Goal: Task Accomplishment & Management: Manage account settings

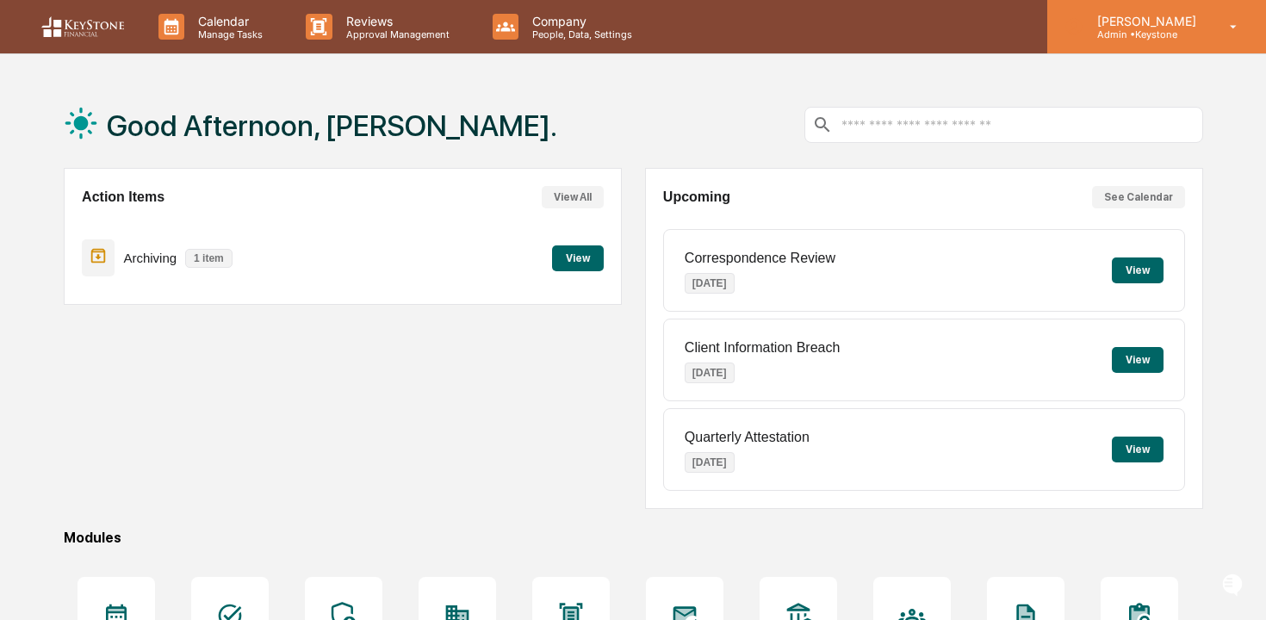
click at [1120, 29] on p "Admin • [GEOGRAPHIC_DATA]" at bounding box center [1144, 34] width 121 height 12
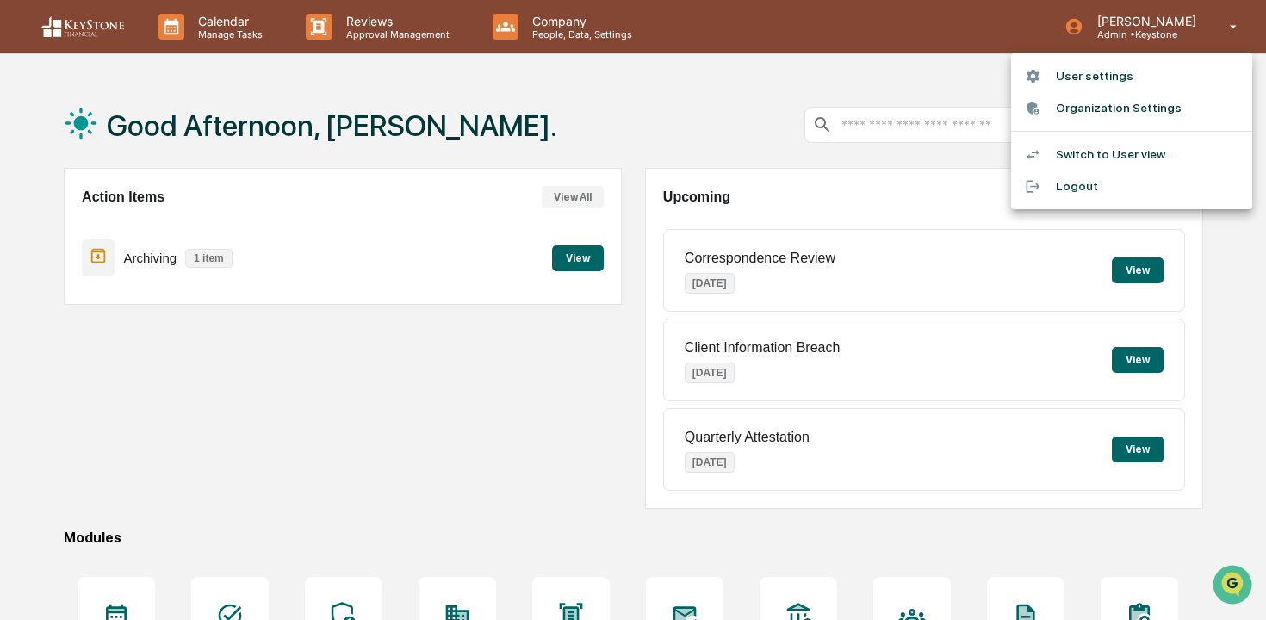
click at [566, 36] on div at bounding box center [633, 310] width 1266 height 620
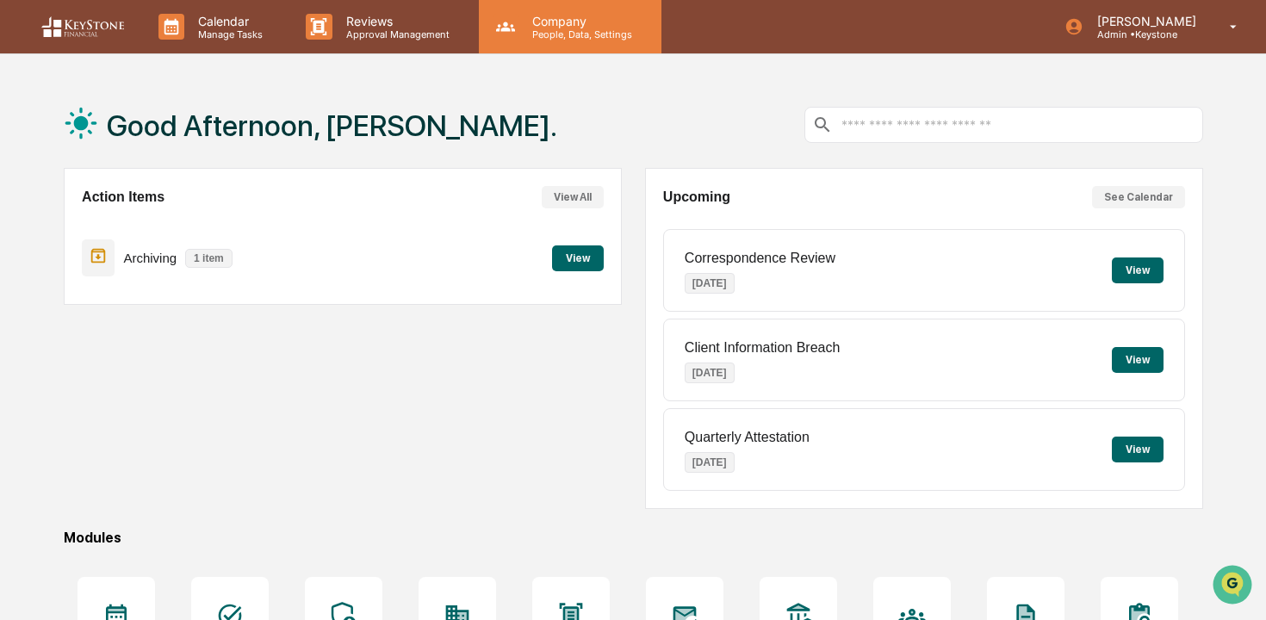
click at [523, 36] on p "People, Data, Settings" at bounding box center [580, 34] width 122 height 12
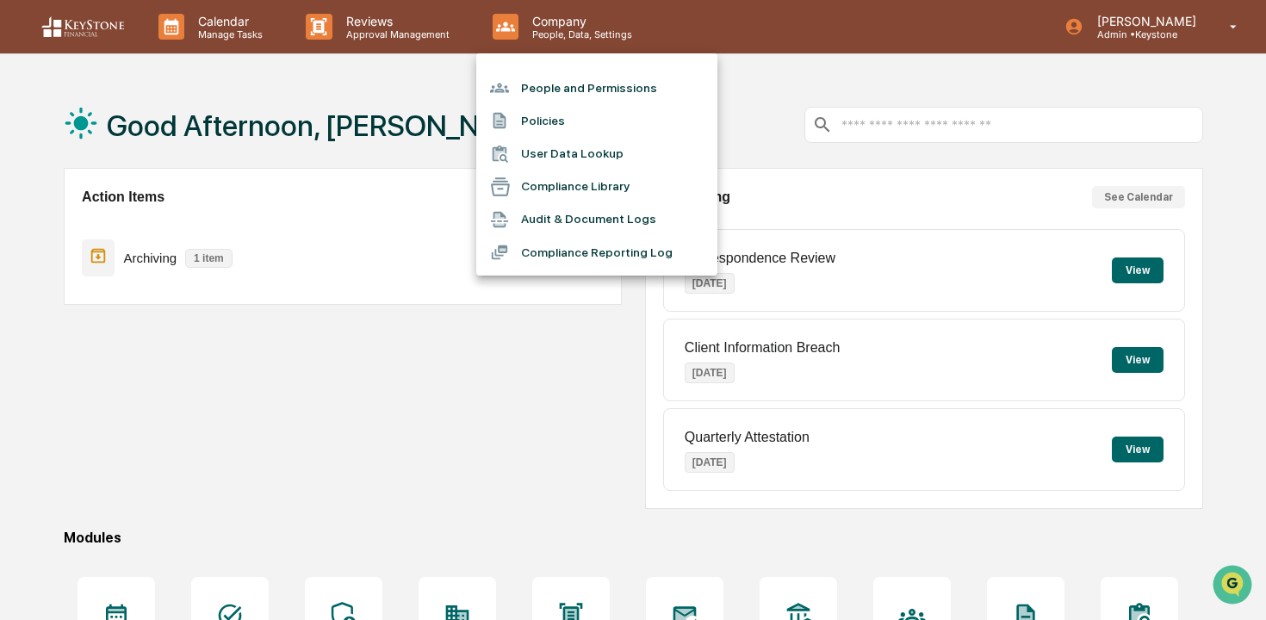
click at [368, 13] on div at bounding box center [633, 310] width 1266 height 620
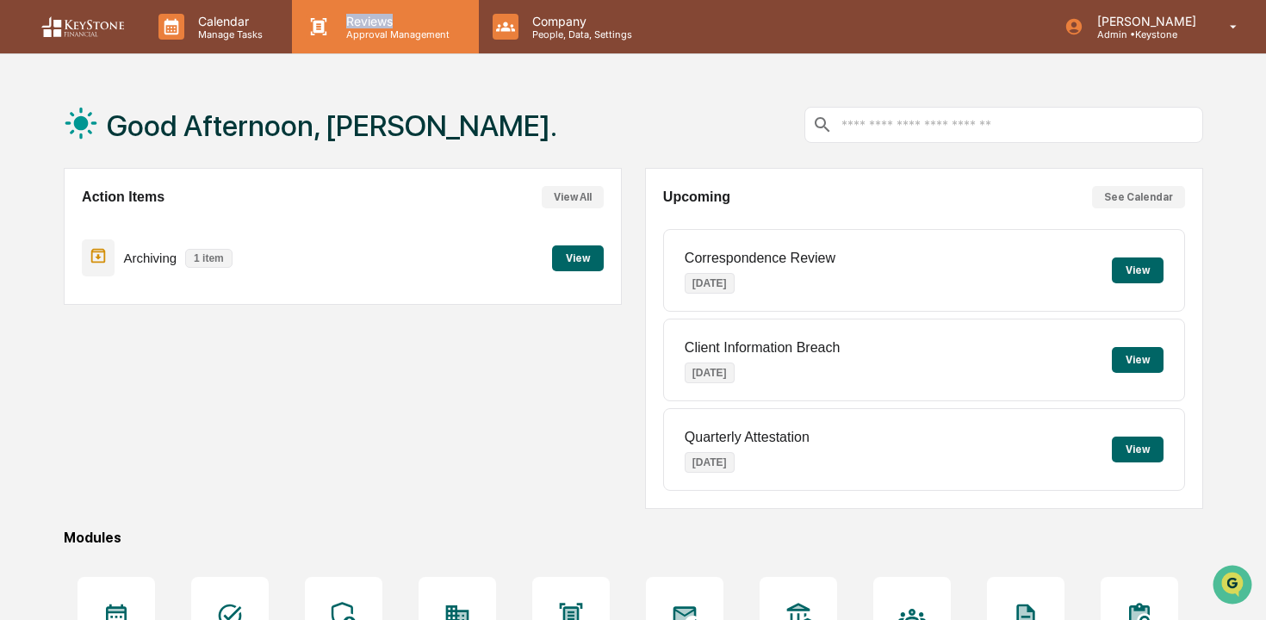
click at [367, 26] on p "Reviews" at bounding box center [396, 21] width 126 height 15
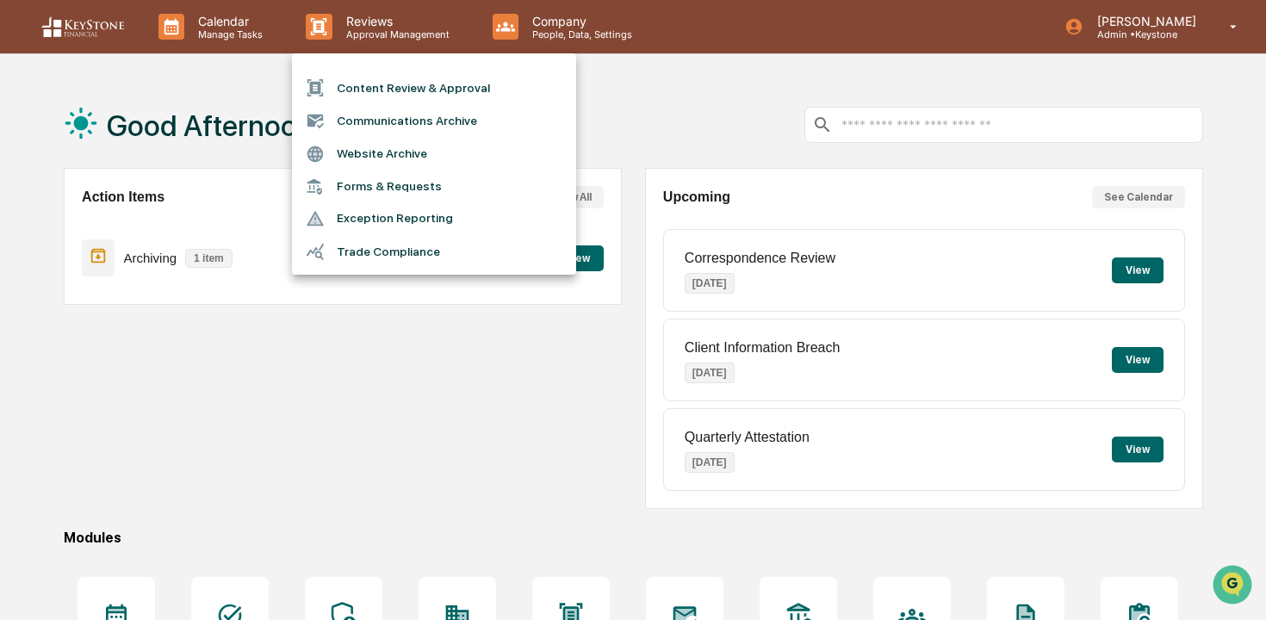
click at [208, 40] on div at bounding box center [633, 310] width 1266 height 620
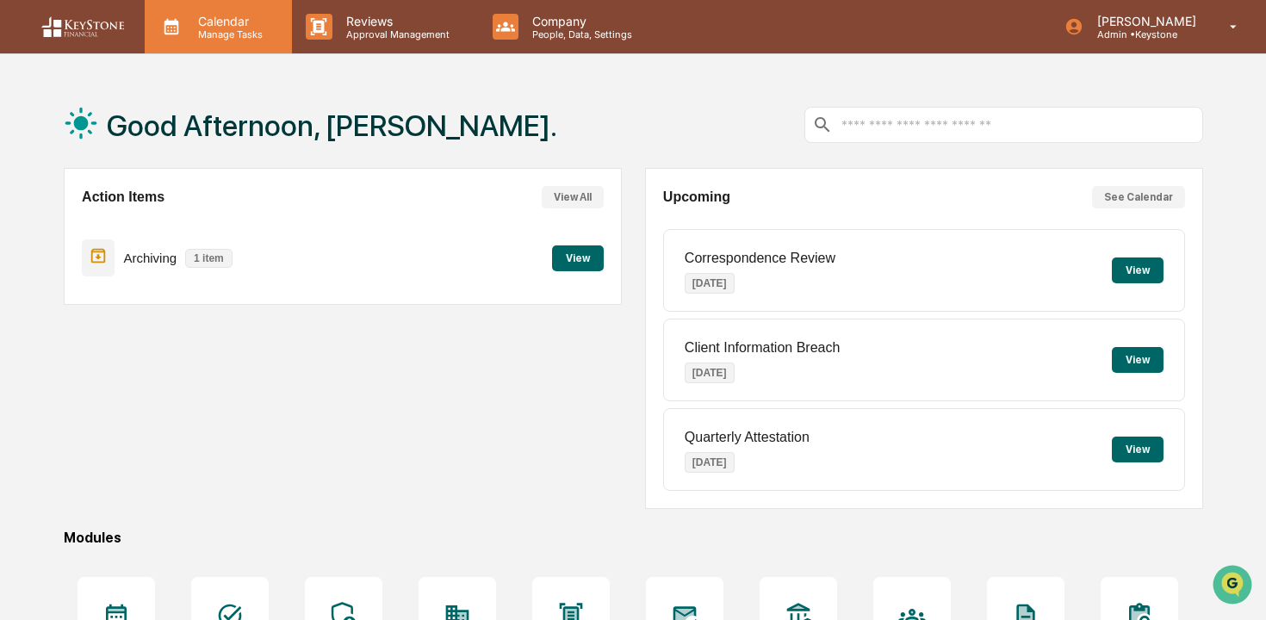
click at [200, 35] on p "Manage Tasks" at bounding box center [227, 34] width 87 height 12
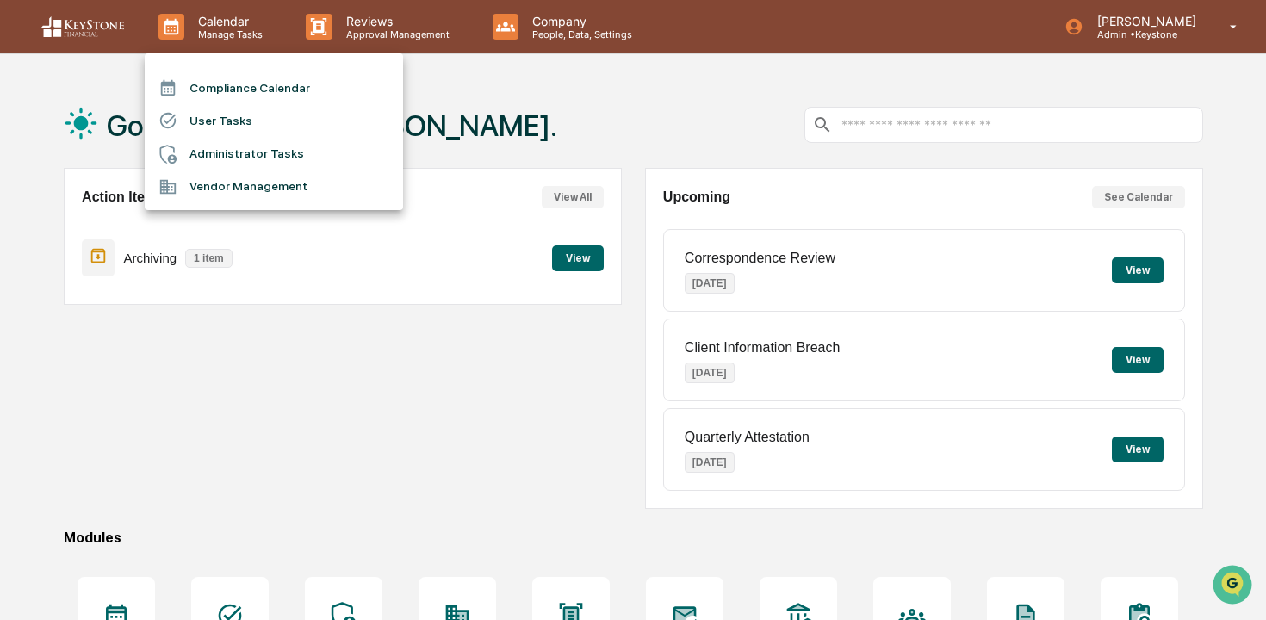
click at [1178, 14] on div at bounding box center [633, 310] width 1266 height 620
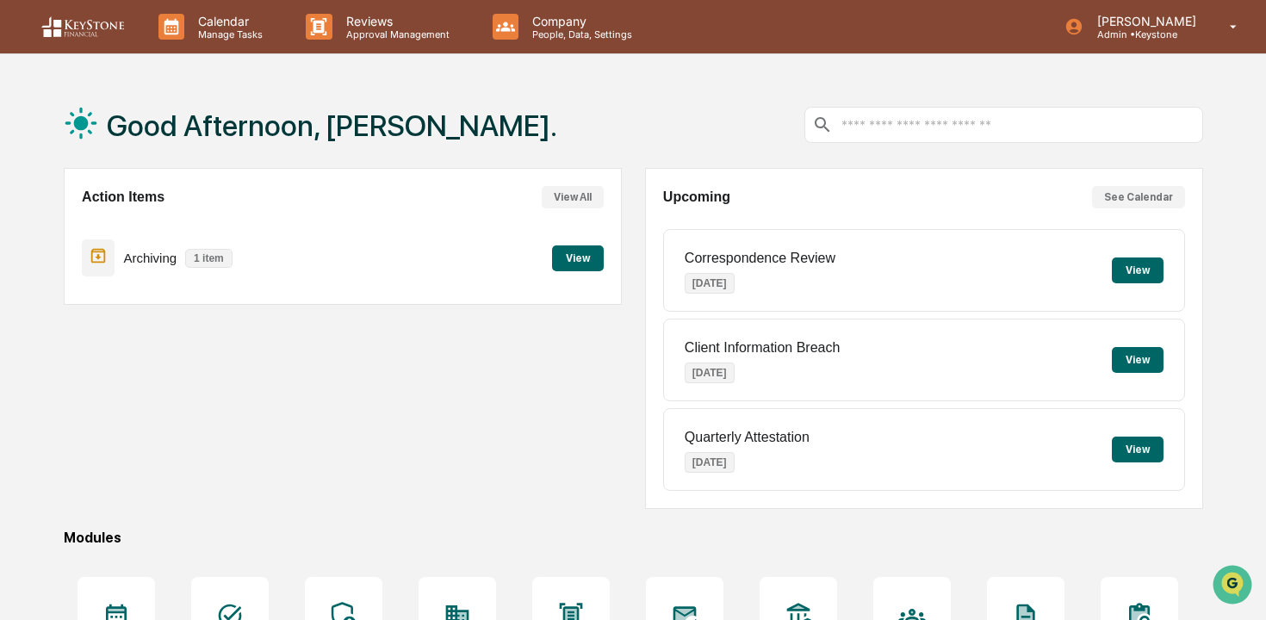
click at [1148, 18] on div "Compliance Calendar User Tasks Administrator Tasks Vendor Management" at bounding box center [633, 310] width 1266 height 620
click at [1148, 18] on p "[PERSON_NAME]" at bounding box center [1144, 21] width 121 height 15
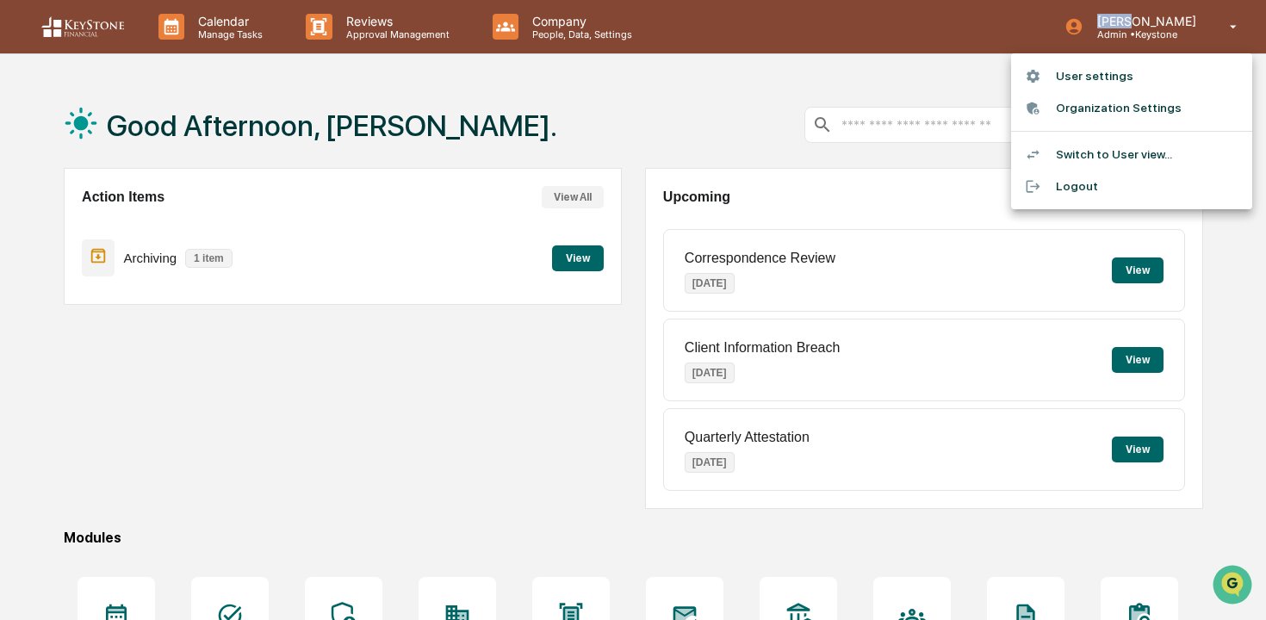
click at [1098, 72] on li "User settings" at bounding box center [1131, 76] width 241 height 32
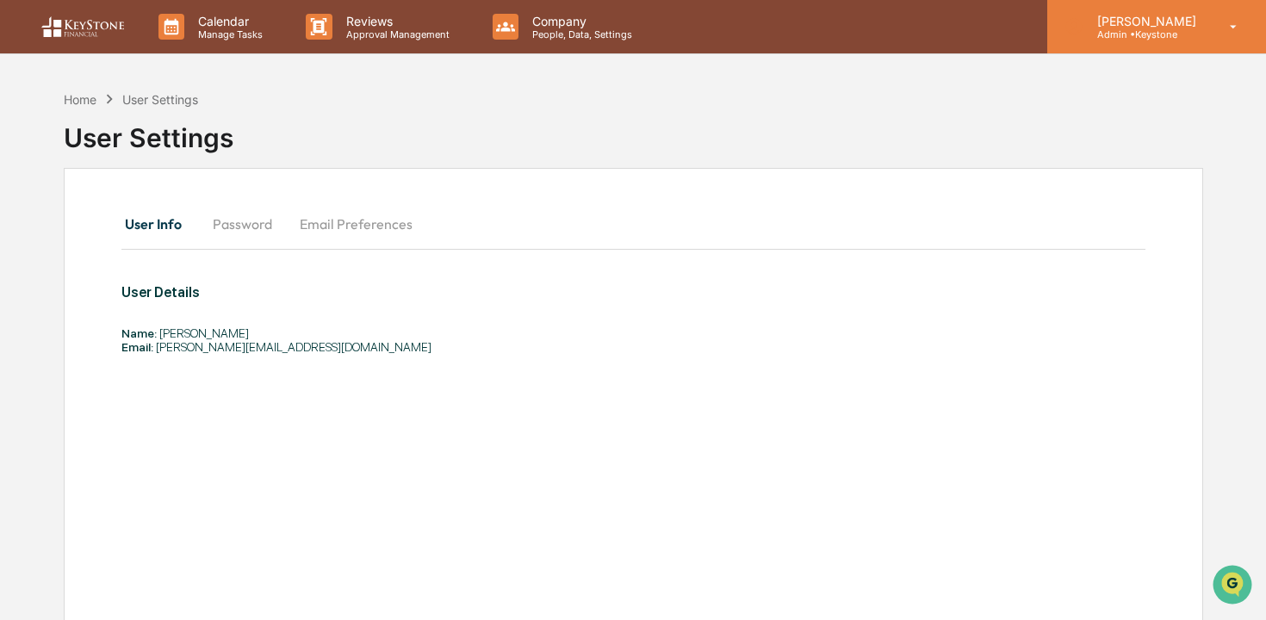
click at [1151, 37] on p "Admin • [GEOGRAPHIC_DATA]" at bounding box center [1144, 34] width 121 height 12
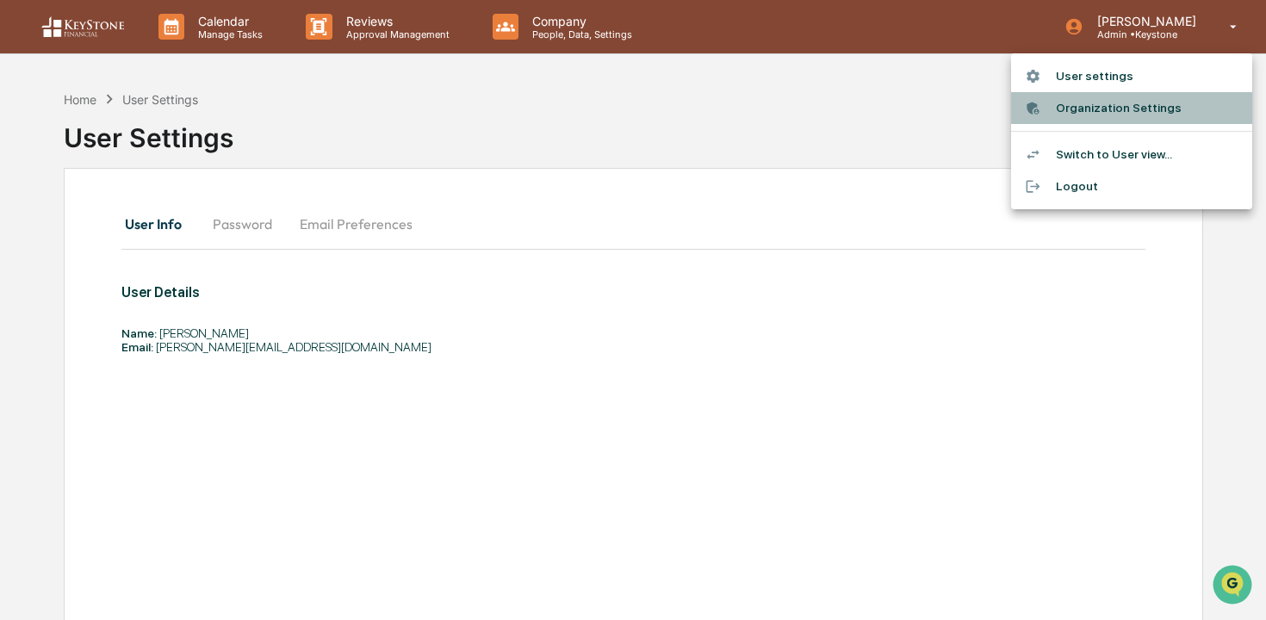
click at [1135, 120] on li "Organization Settings" at bounding box center [1131, 108] width 241 height 32
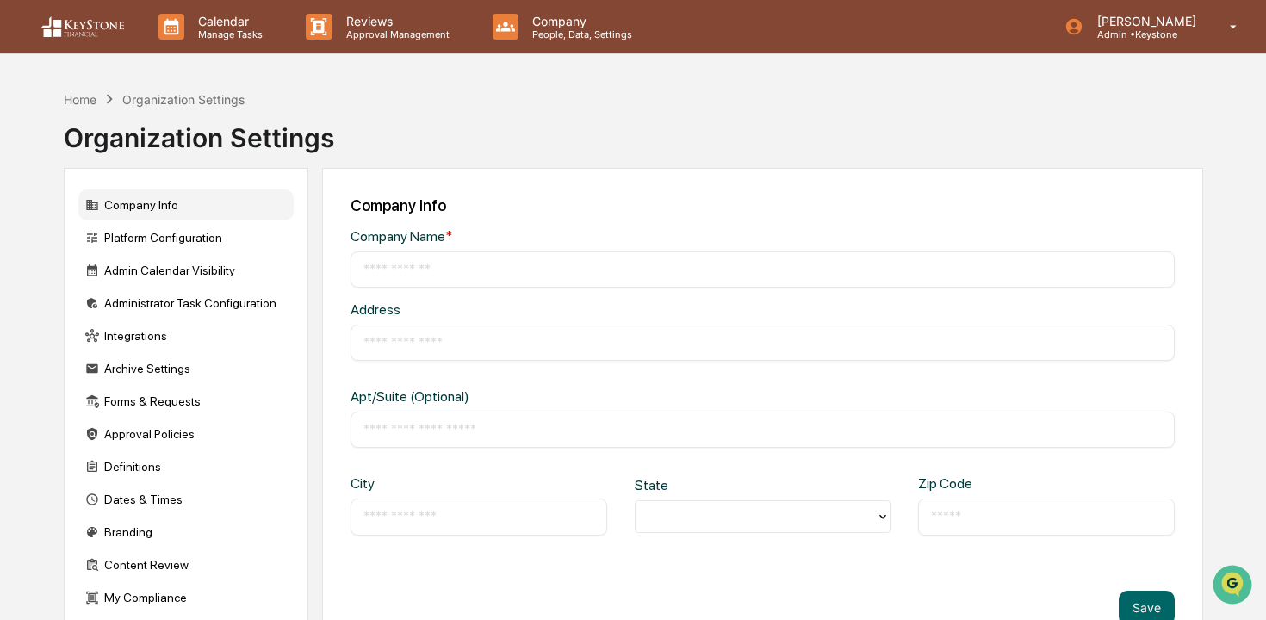
type input "********"
type input "**********"
type input "*******"
type input "**********"
type input "*****"
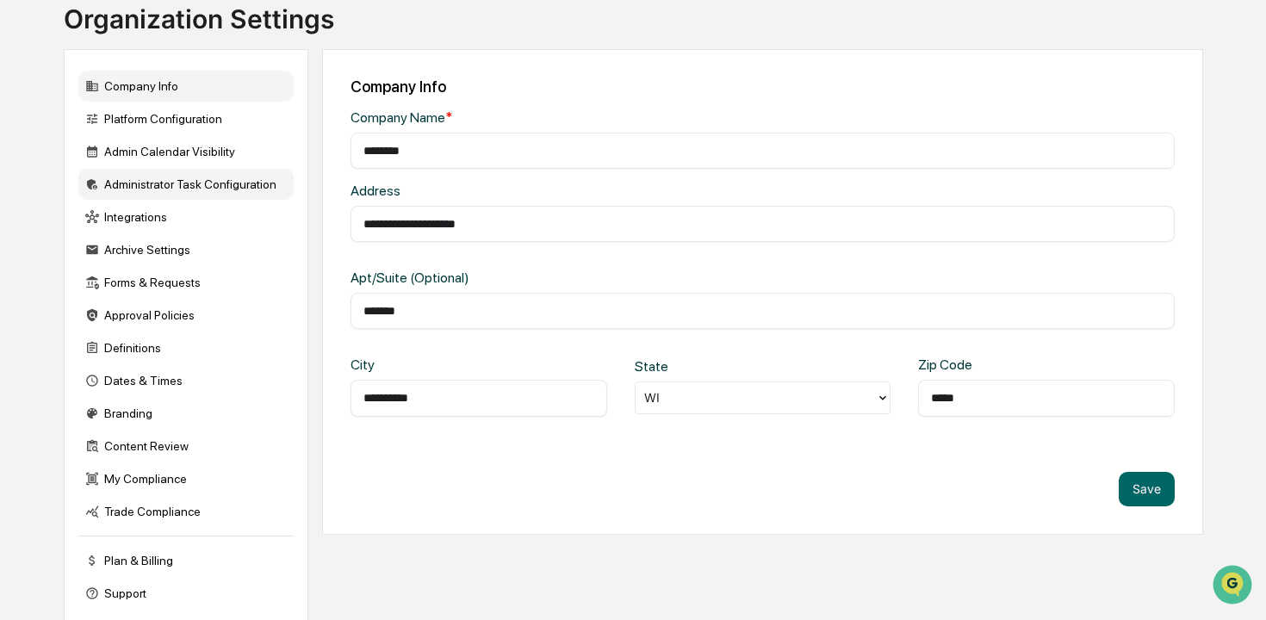
scroll to position [109, 0]
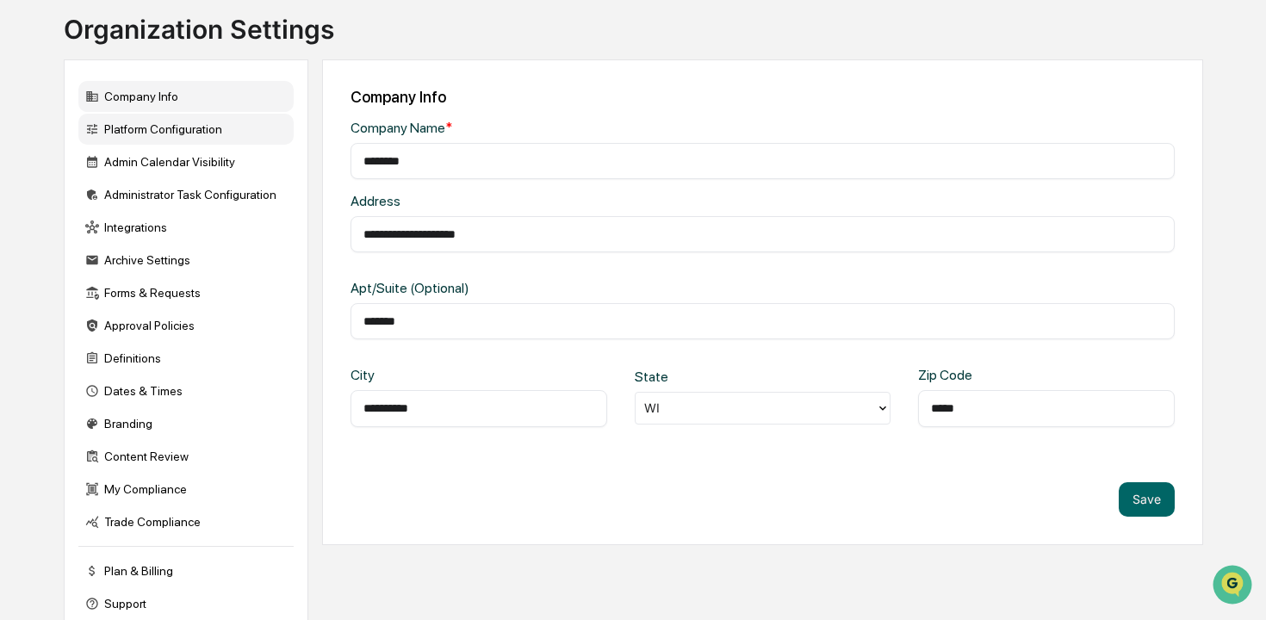
click at [174, 127] on div "Platform Configuration" at bounding box center [185, 129] width 215 height 31
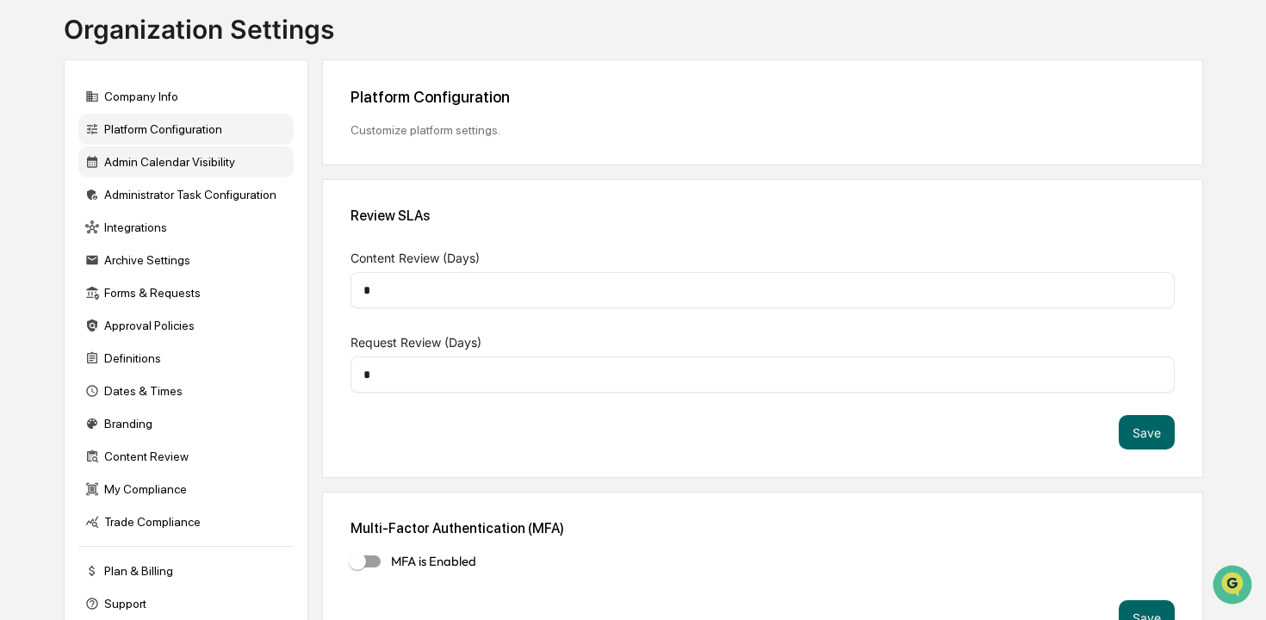
click at [181, 153] on div "Admin Calendar Visibility" at bounding box center [185, 161] width 215 height 31
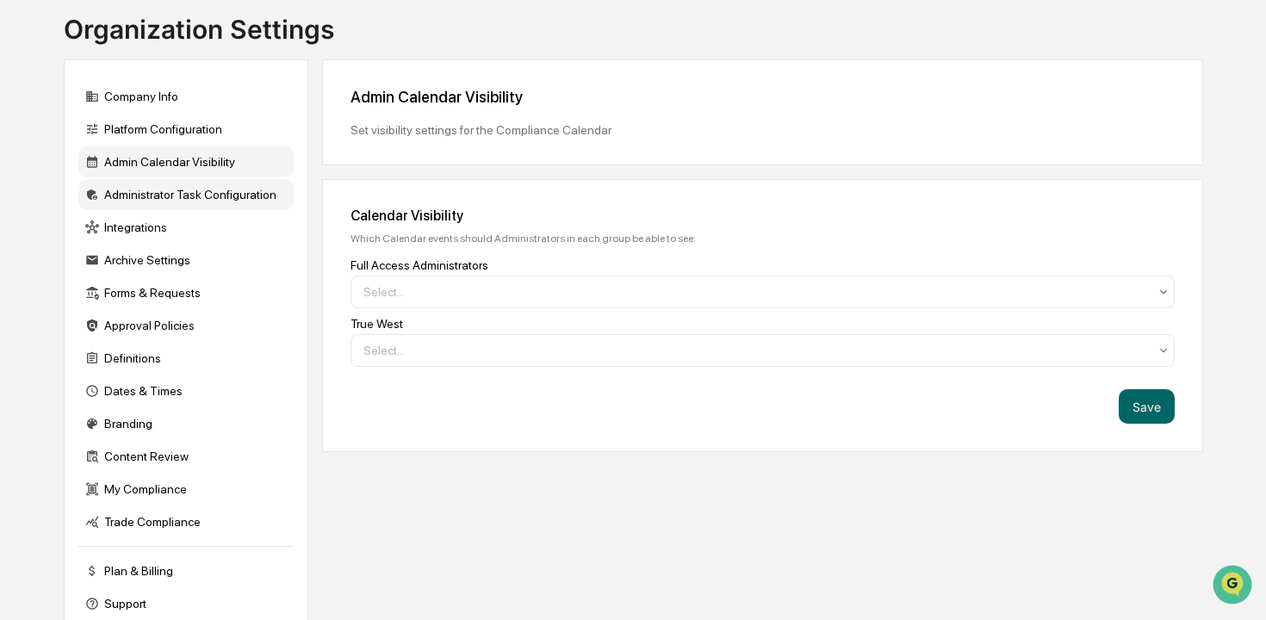
click at [186, 190] on div "Administrator Task Configuration" at bounding box center [185, 194] width 215 height 31
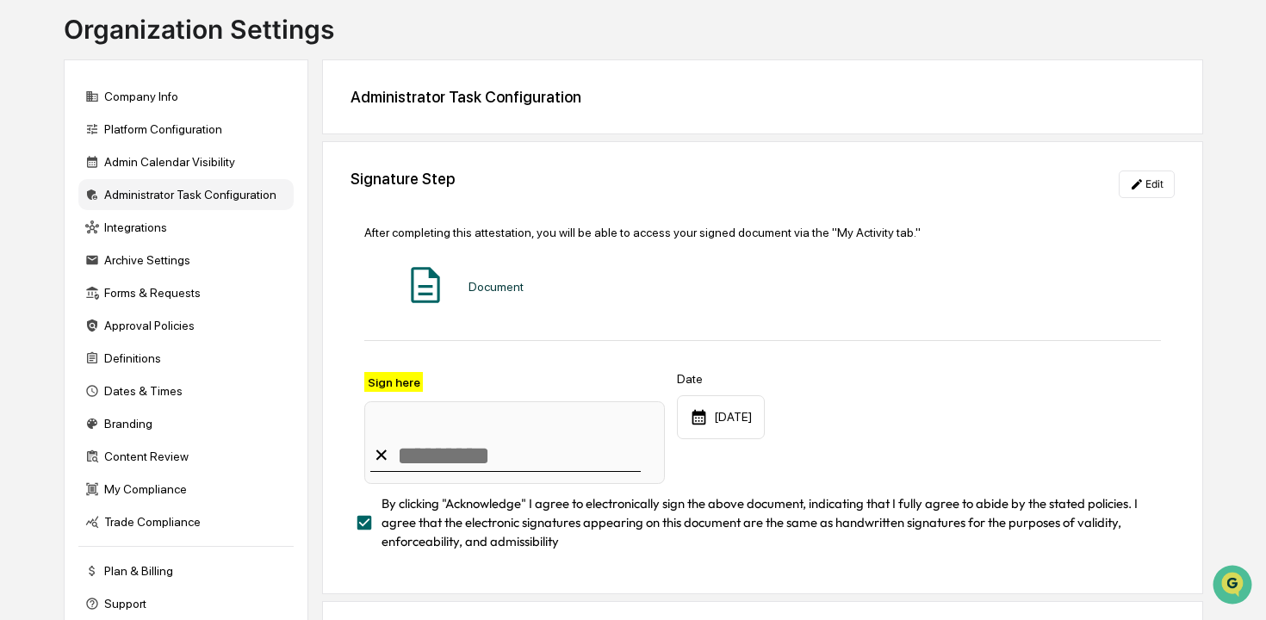
click at [179, 202] on div "Administrator Task Configuration" at bounding box center [185, 194] width 215 height 31
click at [152, 230] on div "Integrations" at bounding box center [185, 227] width 215 height 31
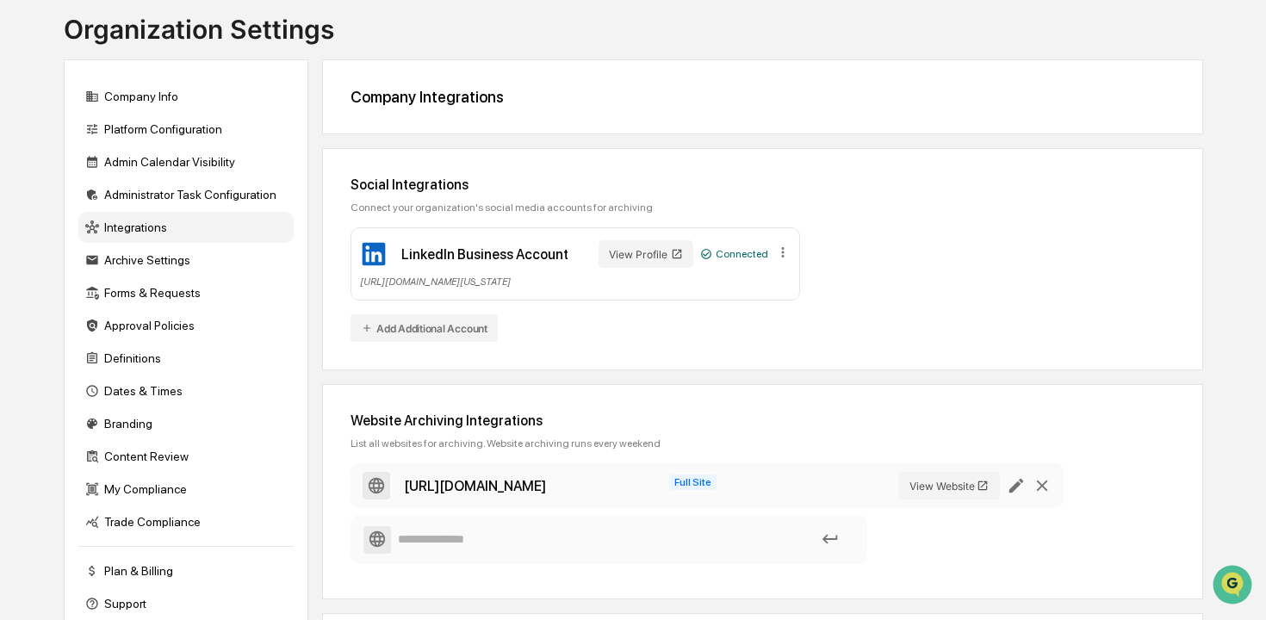
click at [154, 278] on div "Company Info Platform Configuration Admin Calendar Visibility Administrator Tas…" at bounding box center [186, 350] width 245 height 582
click at [156, 264] on div "Archive Settings" at bounding box center [185, 260] width 215 height 31
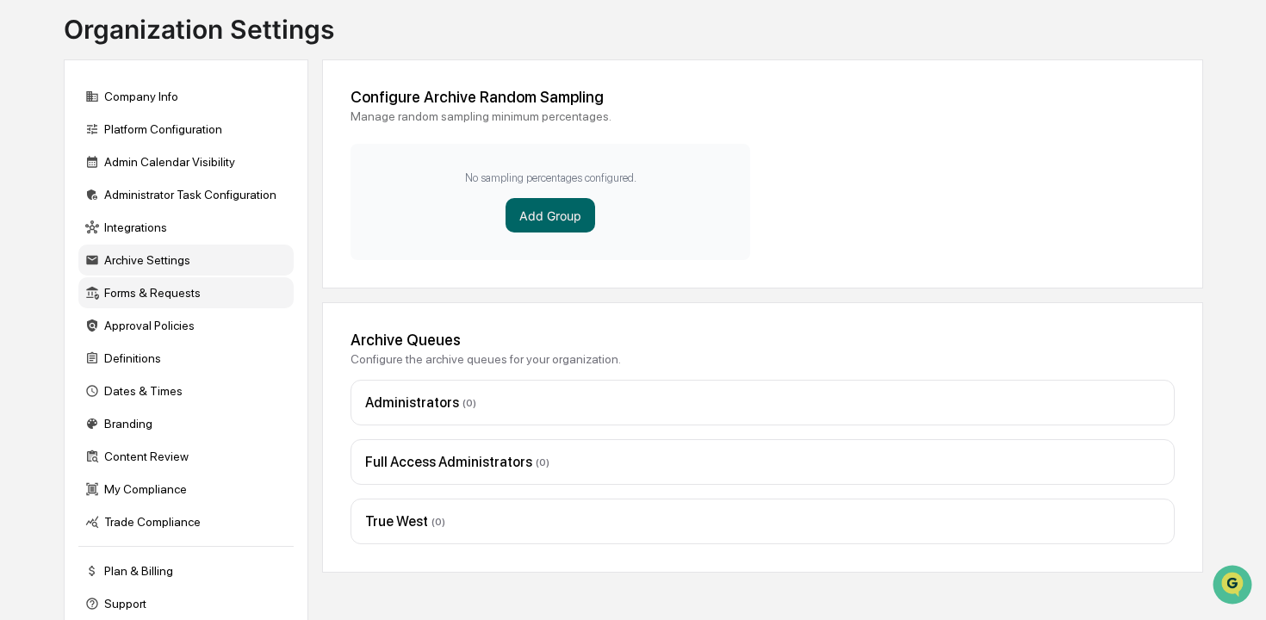
click at [156, 295] on div "Forms & Requests" at bounding box center [185, 292] width 215 height 31
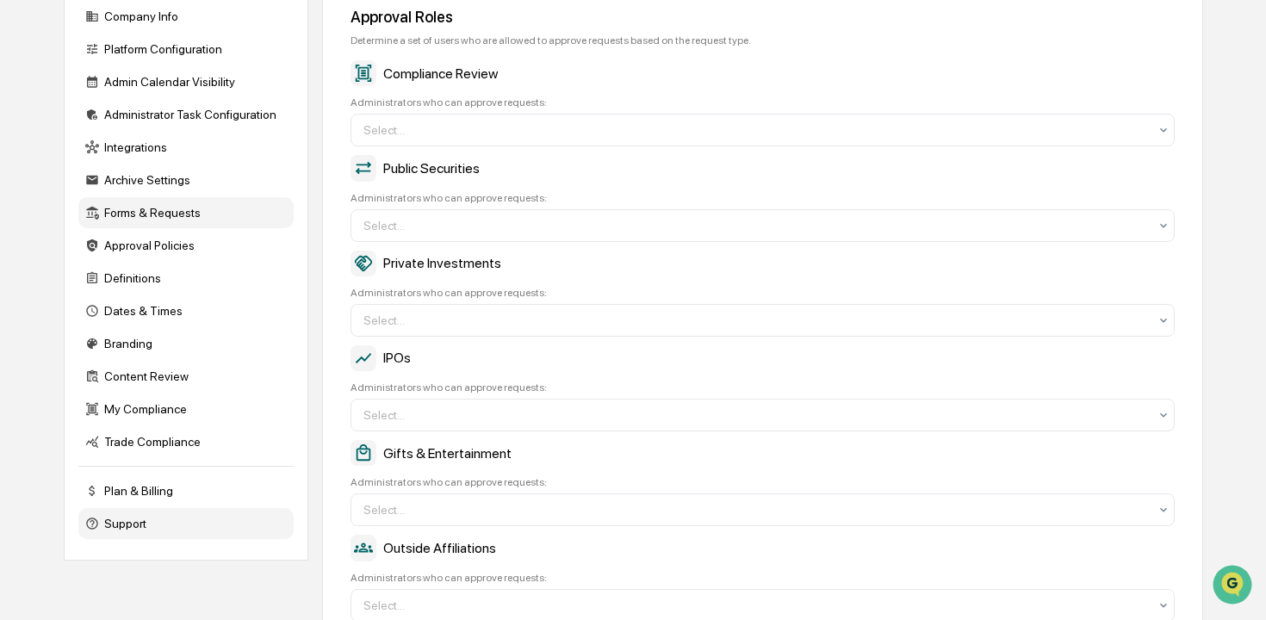
scroll to position [0, 0]
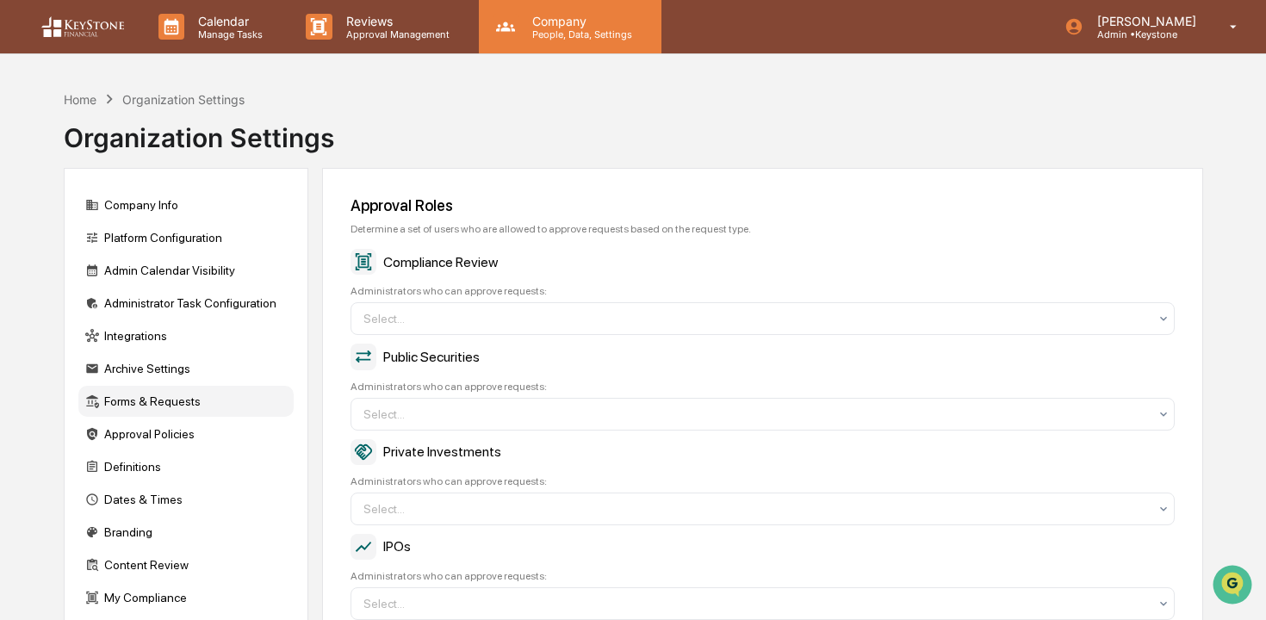
click at [612, 19] on p "Company" at bounding box center [580, 21] width 122 height 15
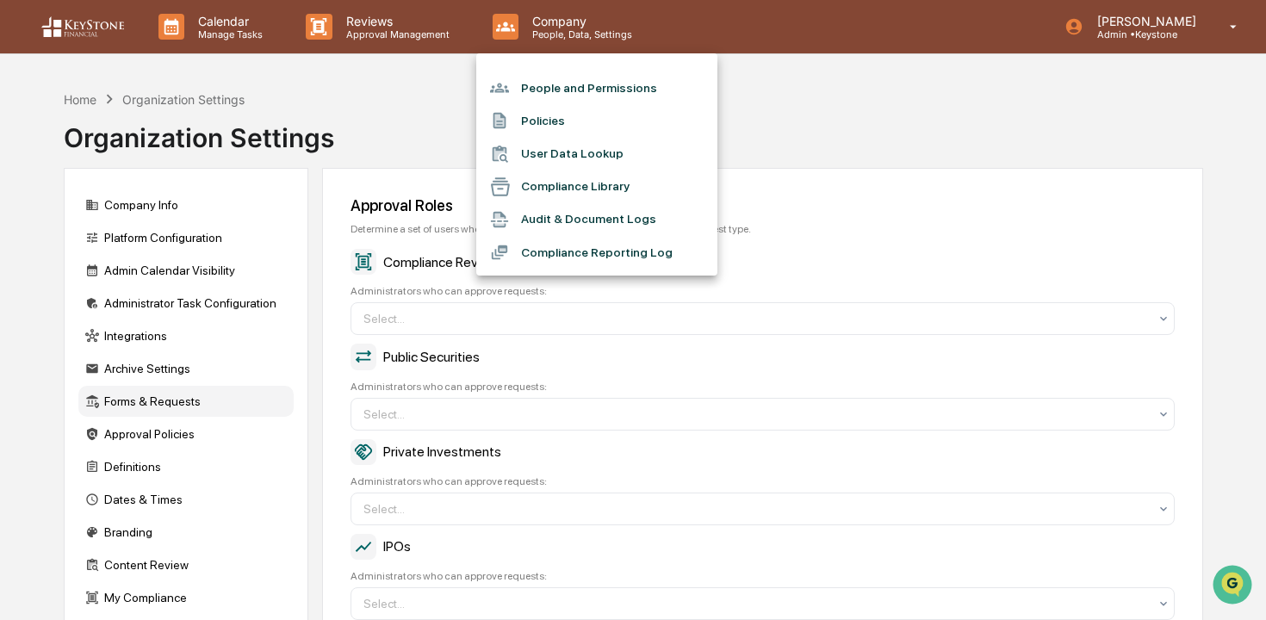
click at [607, 88] on li "People and Permissions" at bounding box center [596, 88] width 241 height 33
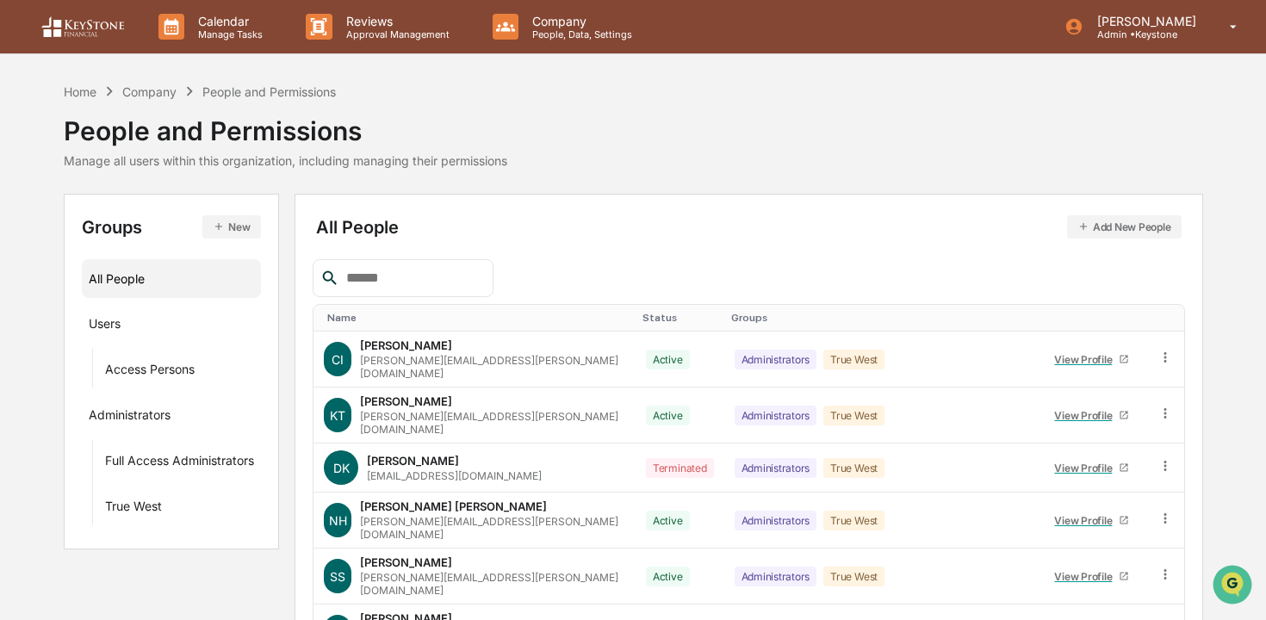
click at [1109, 235] on button "Add New People" at bounding box center [1124, 226] width 115 height 23
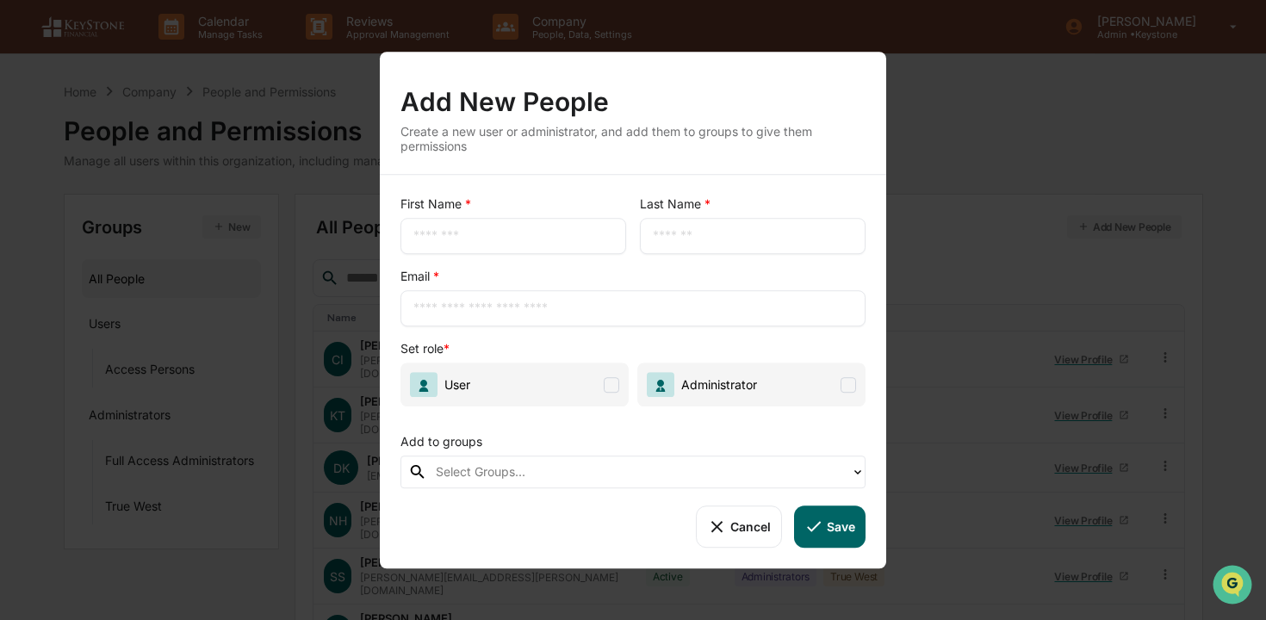
click at [474, 225] on div "​" at bounding box center [514, 236] width 226 height 36
click at [464, 238] on input "text" at bounding box center [514, 235] width 200 height 17
type input "*******"
type input "******"
click at [509, 361] on div "Set role * User Administrator" at bounding box center [633, 373] width 465 height 66
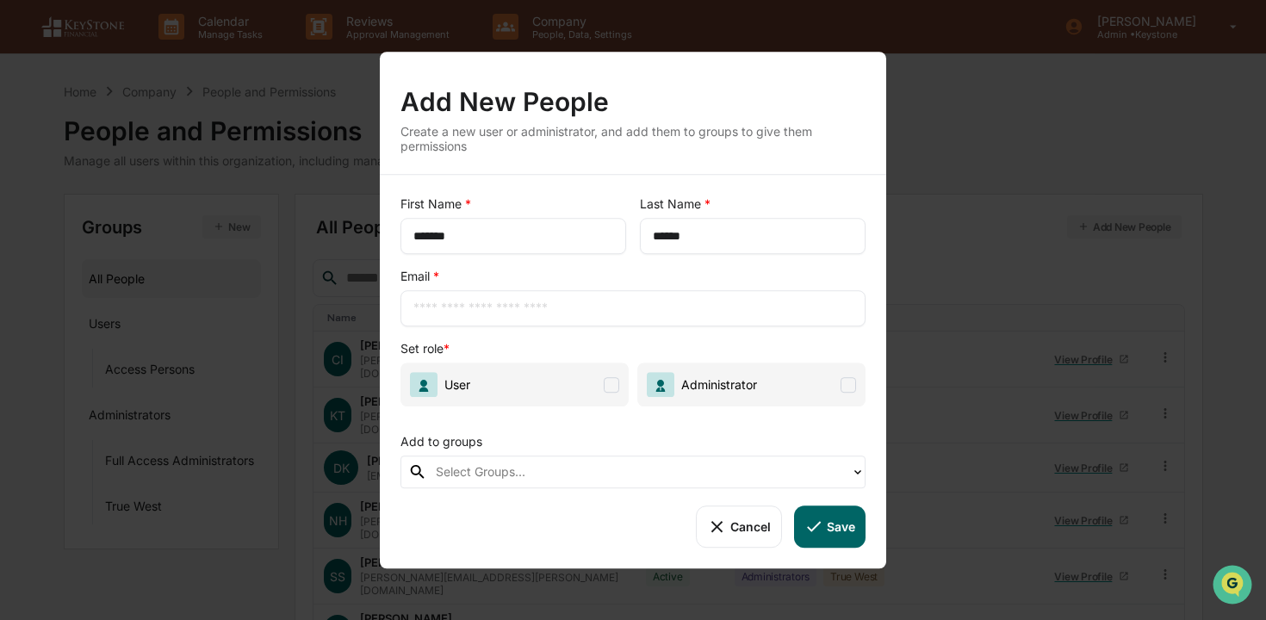
click at [509, 374] on span "User" at bounding box center [515, 385] width 228 height 44
click at [538, 302] on input "text" at bounding box center [633, 308] width 439 height 17
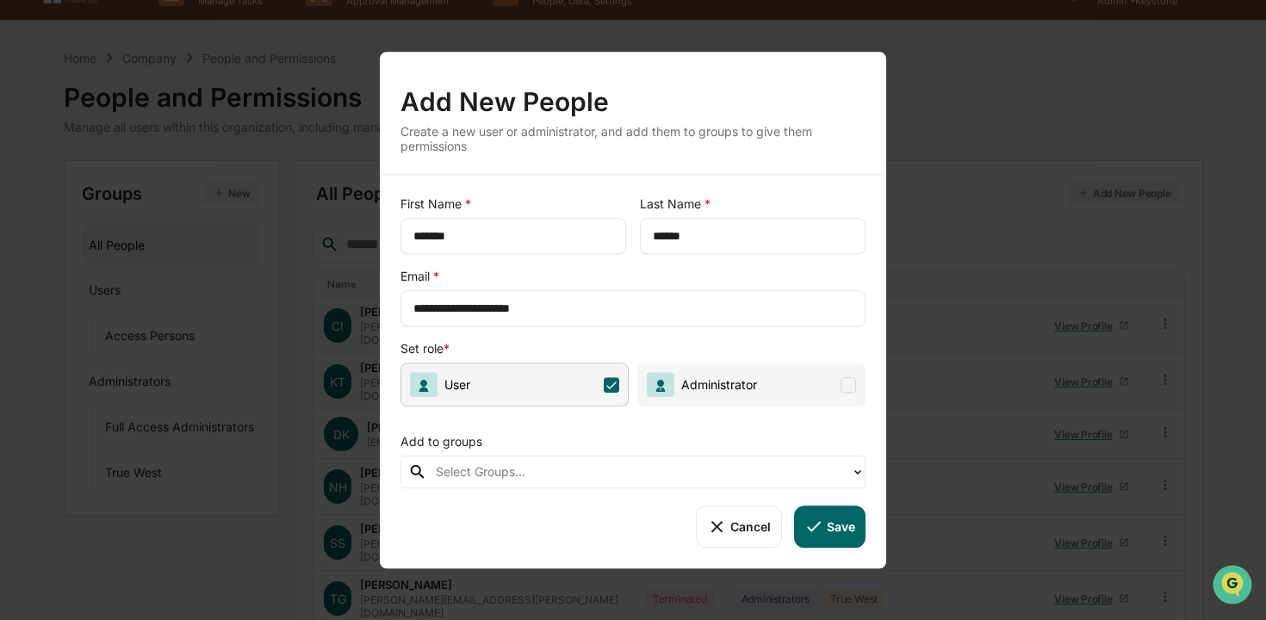
scroll to position [40, 0]
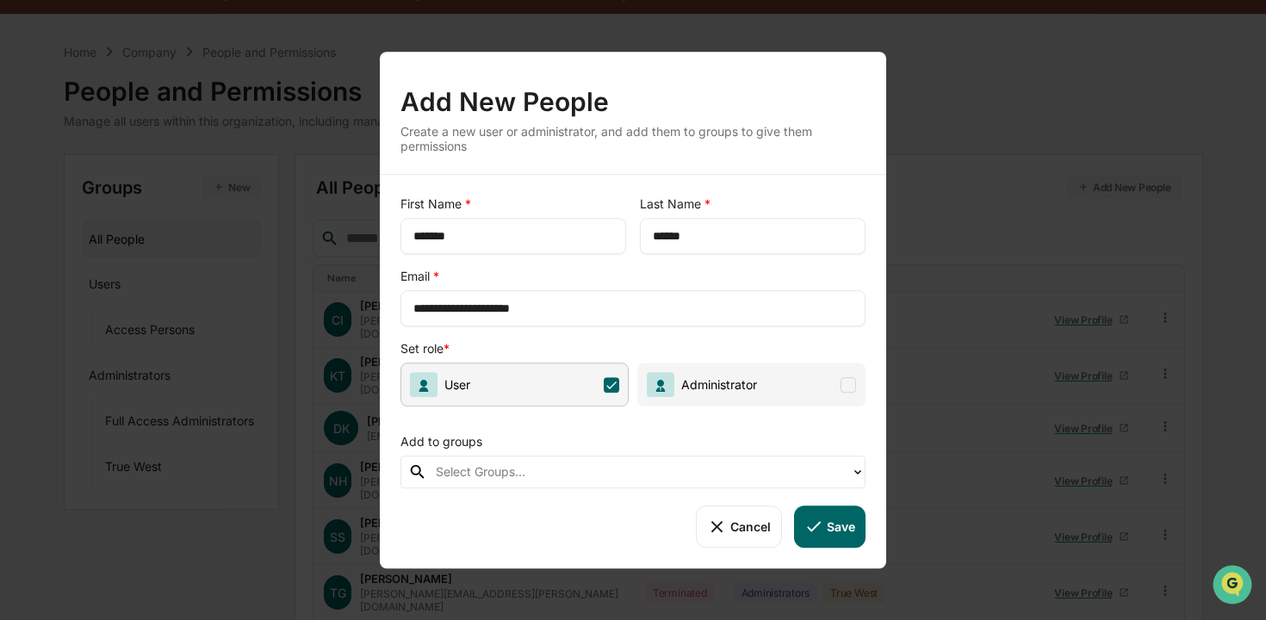
type input "**********"
click at [702, 227] on input "******" at bounding box center [753, 235] width 200 height 17
drag, startPoint x: 701, startPoint y: 232, endPoint x: 601, endPoint y: 235, distance: 100.0
click at [601, 235] on div "First Name * ******* ​ Last Name * ****** ​" at bounding box center [633, 225] width 465 height 59
click at [823, 536] on icon at bounding box center [814, 526] width 19 height 19
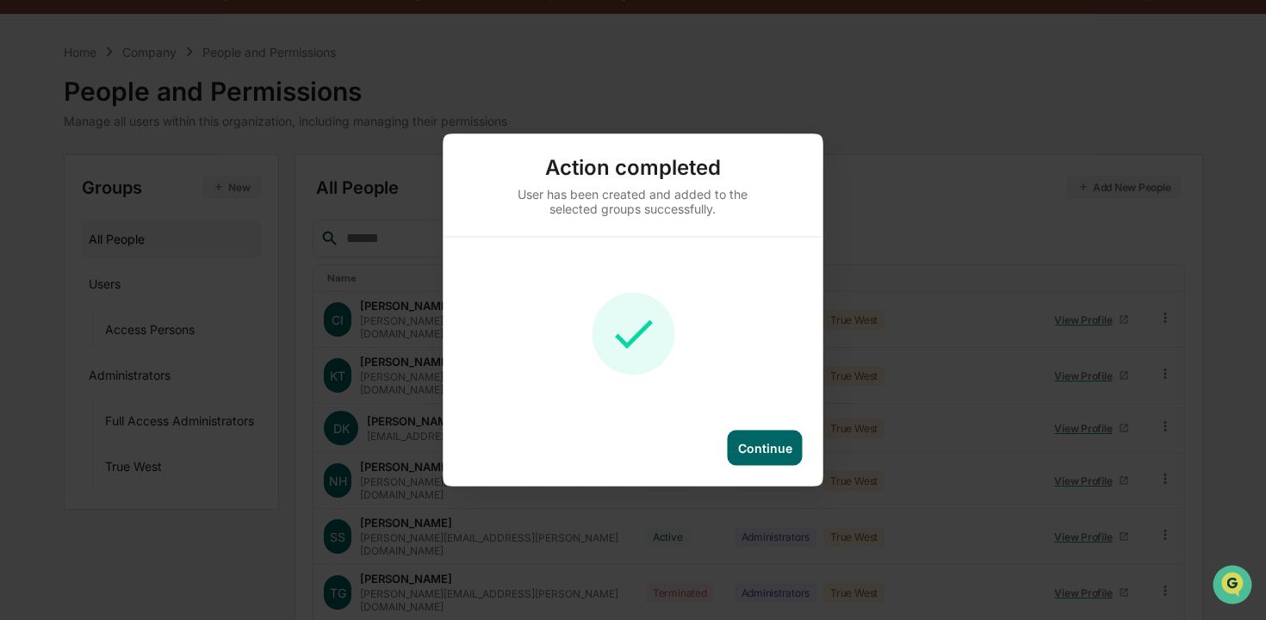
click at [765, 448] on div "Continue" at bounding box center [765, 448] width 54 height 15
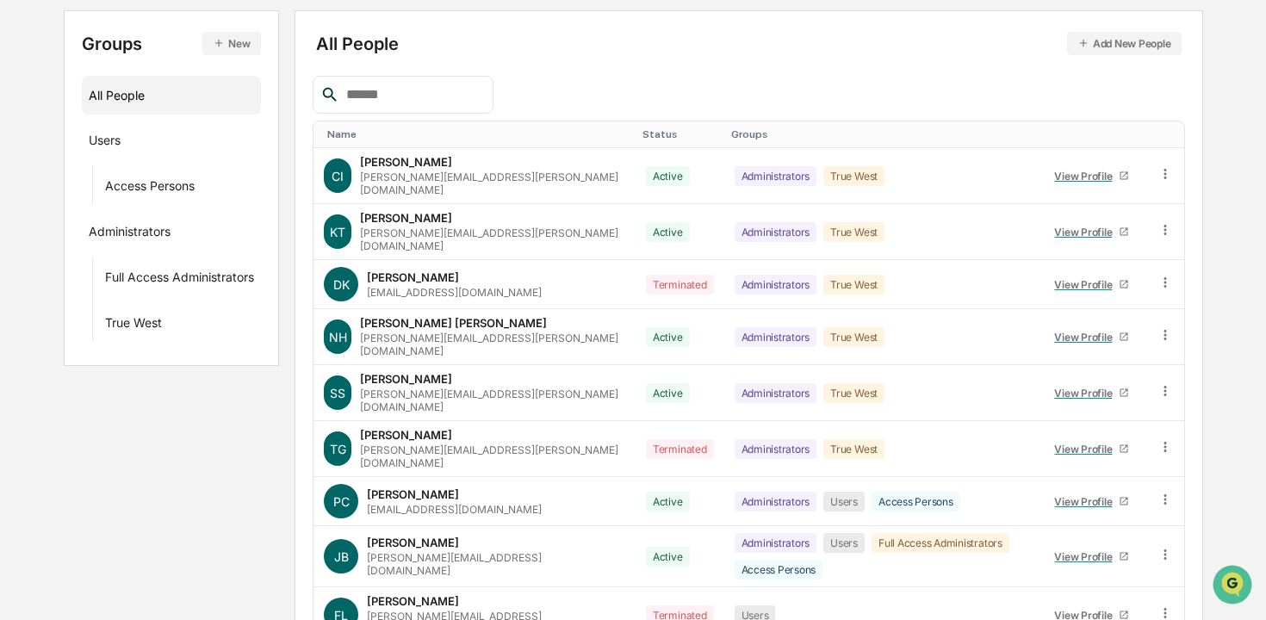
scroll to position [301, 0]
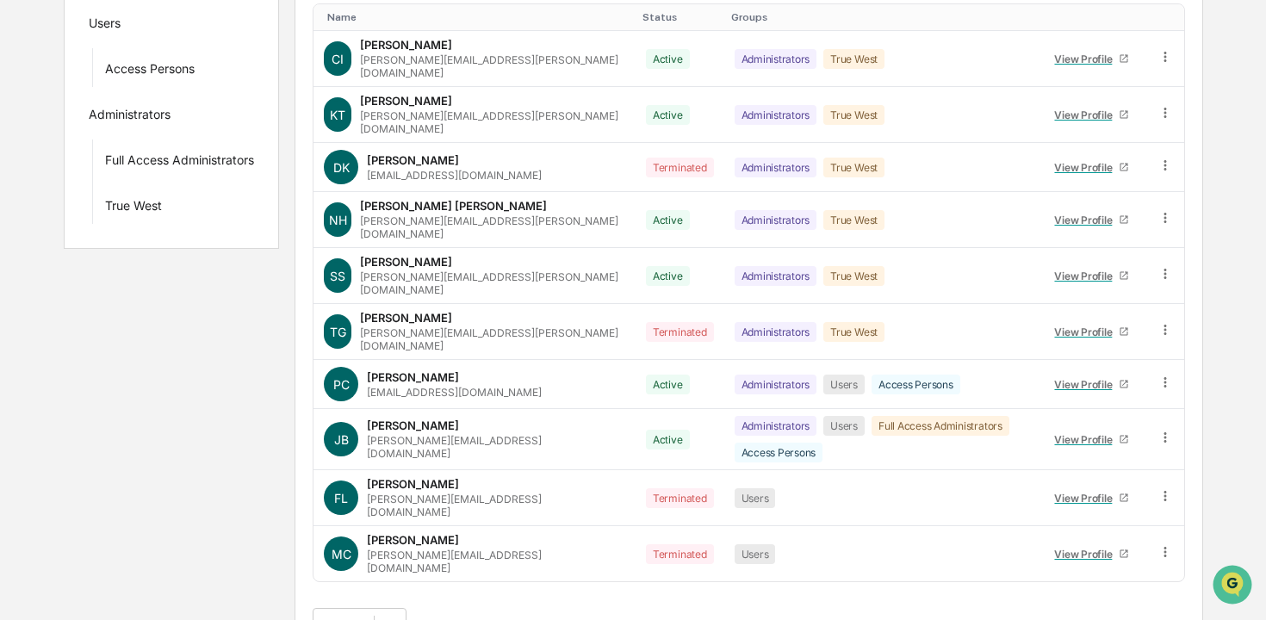
click at [537, 618] on button ">" at bounding box center [527, 625] width 17 height 15
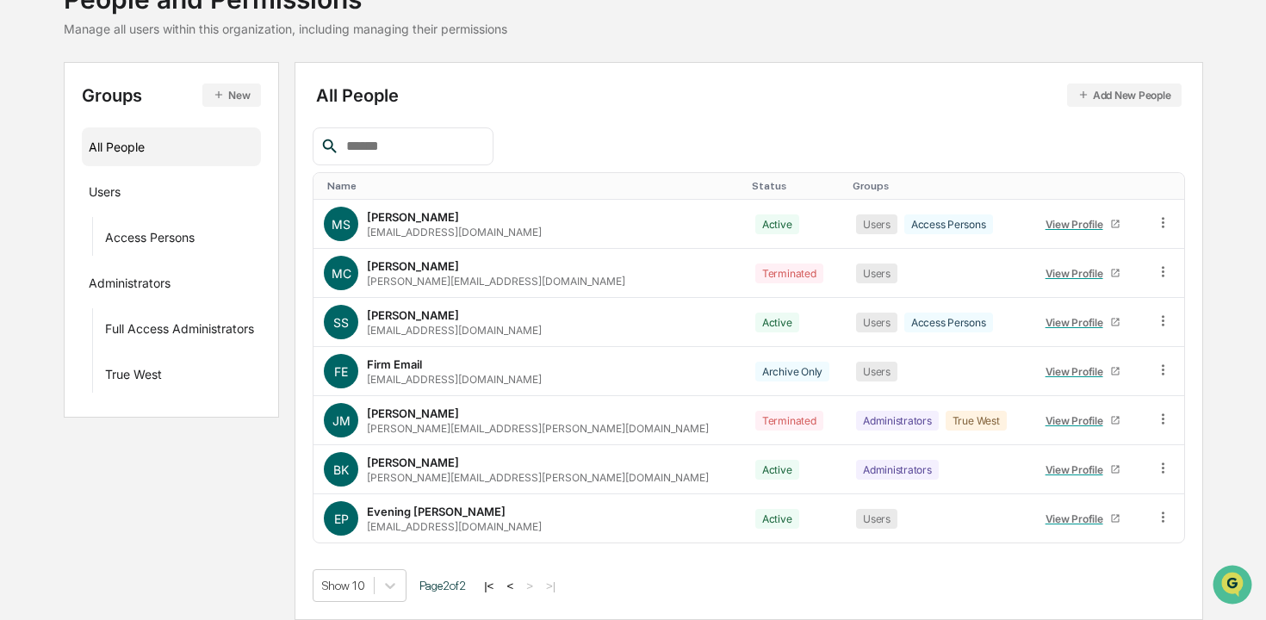
scroll to position [131, 0]
click at [1159, 520] on icon at bounding box center [1163, 518] width 16 height 16
click at [909, 539] on div "Name Status Groups [PERSON_NAME] [PERSON_NAME][EMAIL_ADDRESS][DOMAIN_NAME] Acti…" at bounding box center [749, 365] width 872 height 475
click at [1155, 522] on icon at bounding box center [1163, 518] width 16 height 16
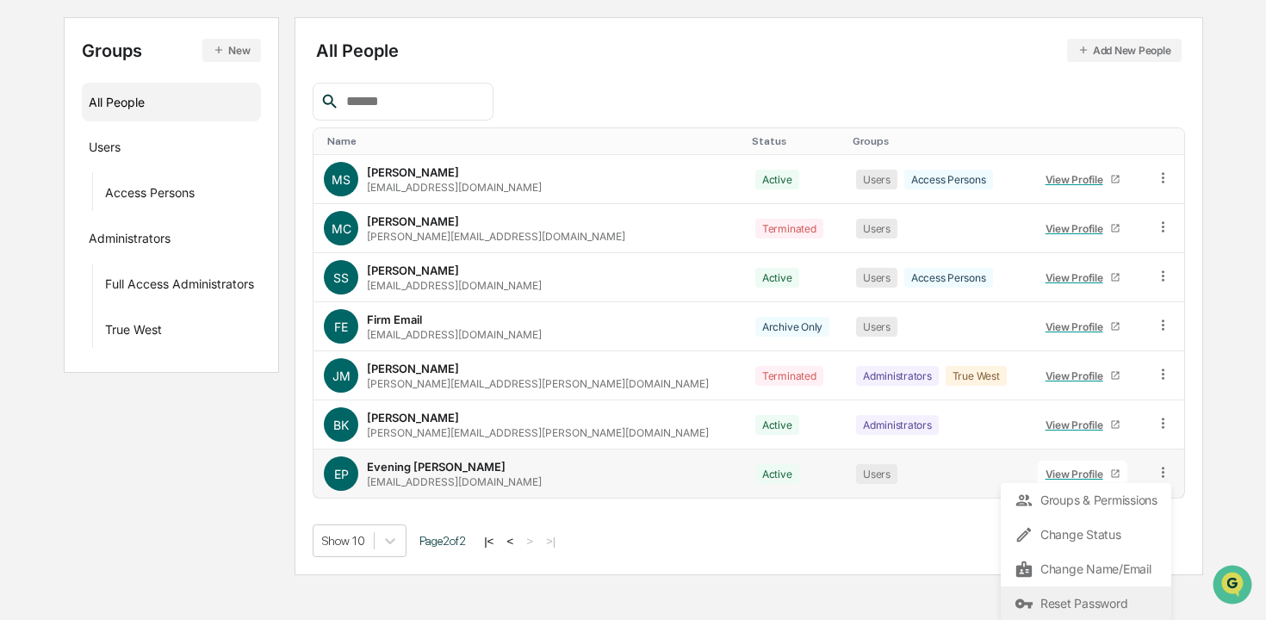
click at [1070, 604] on div "Reset Password" at bounding box center [1086, 604] width 143 height 21
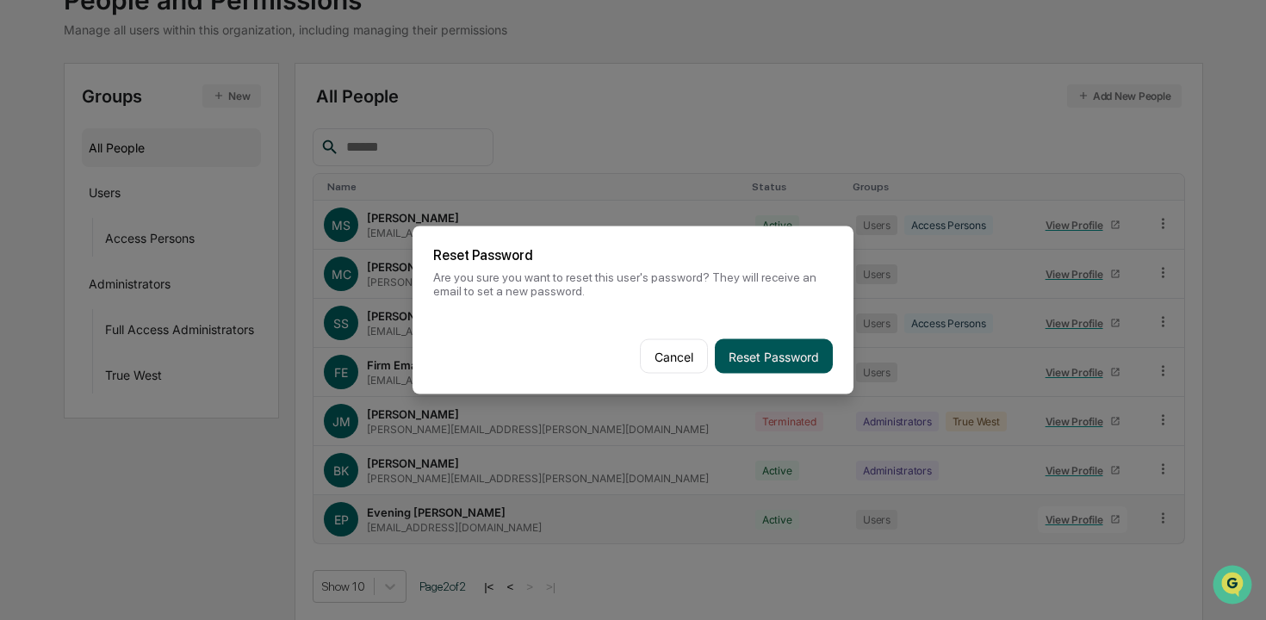
click at [759, 351] on button "Reset Password" at bounding box center [774, 356] width 118 height 34
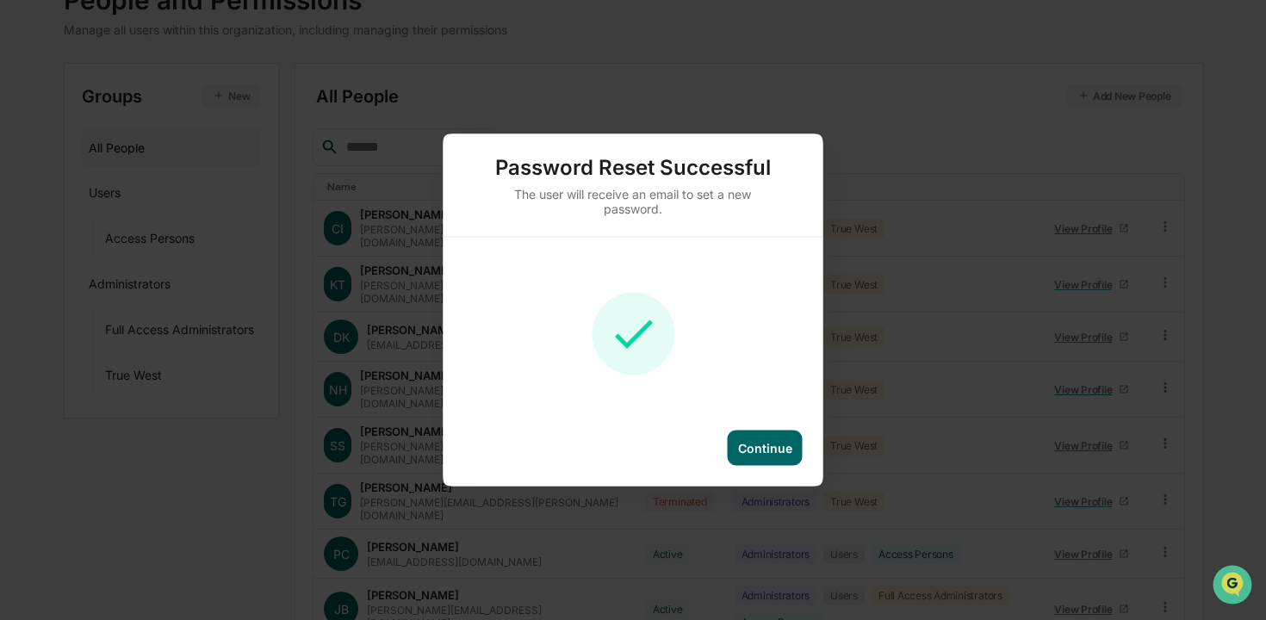
click at [756, 445] on div "Continue" at bounding box center [765, 448] width 54 height 15
